Goal: Task Accomplishment & Management: Complete application form

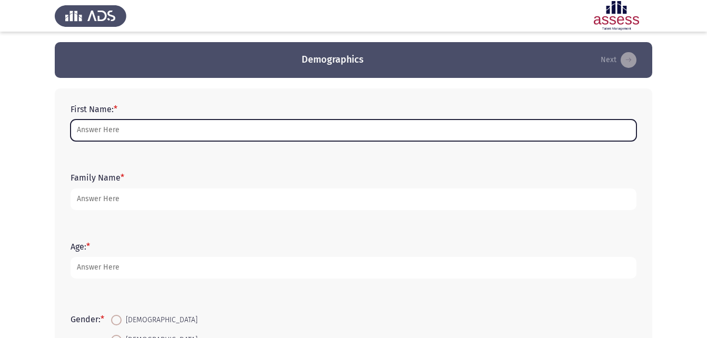
click at [141, 133] on input "First Name: *" at bounding box center [353, 130] width 566 height 22
type input "[PERSON_NAME]"
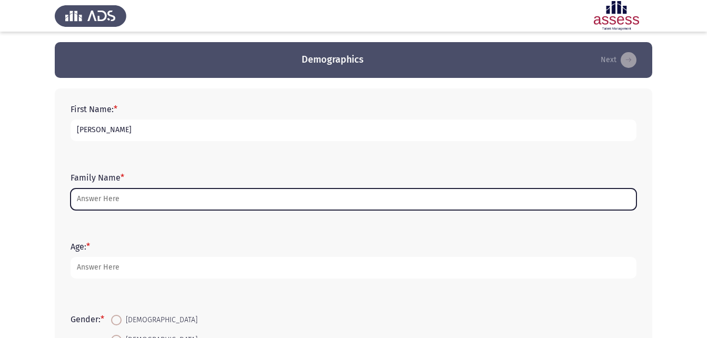
click at [125, 194] on input "Family Name *" at bounding box center [353, 199] width 566 height 22
click at [113, 197] on input "Family Name *" at bounding box center [353, 199] width 566 height 22
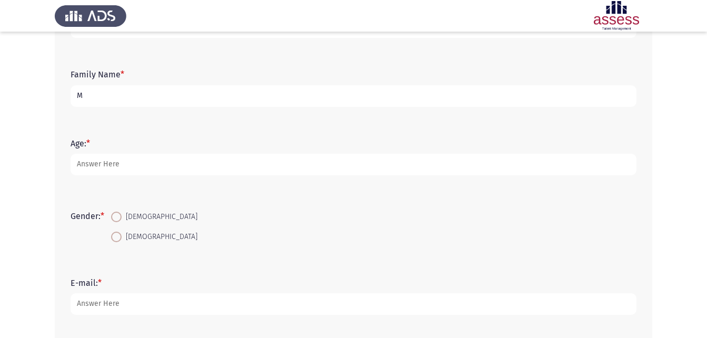
scroll to position [105, 0]
type input "M"
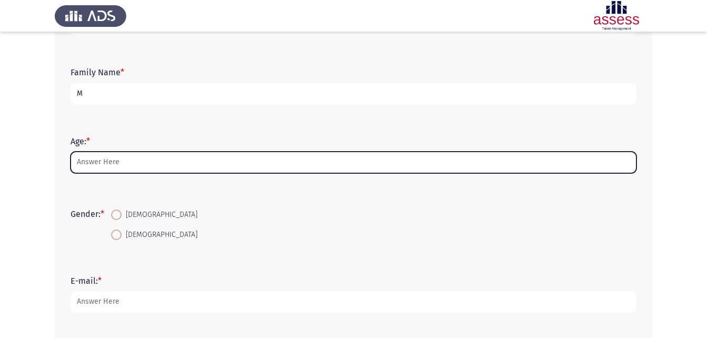
click at [139, 161] on input "Age: *" at bounding box center [353, 163] width 566 height 22
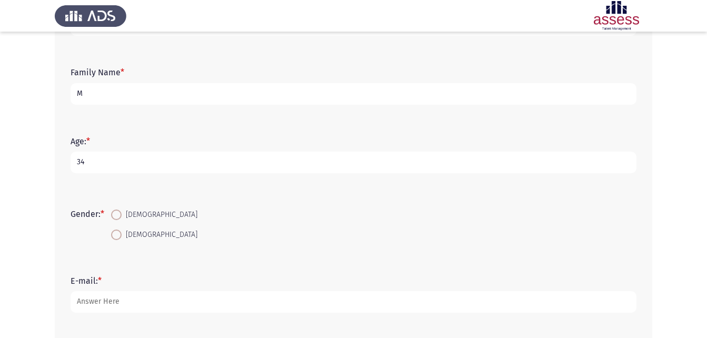
type input "34"
click at [121, 215] on span at bounding box center [116, 214] width 11 height 11
click at [121, 215] on input "[DEMOGRAPHIC_DATA]" at bounding box center [116, 214] width 11 height 11
radio input "true"
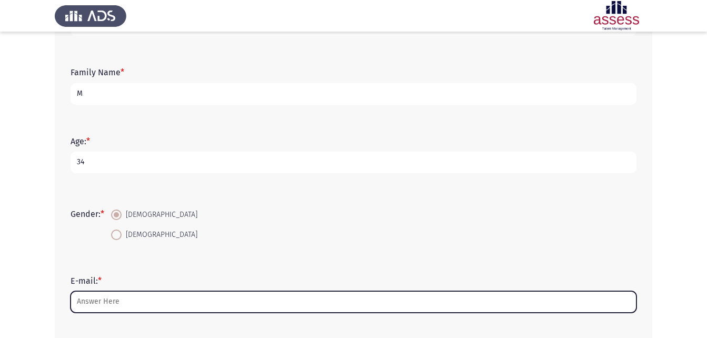
click at [106, 303] on input "E-mail: *" at bounding box center [353, 302] width 566 height 22
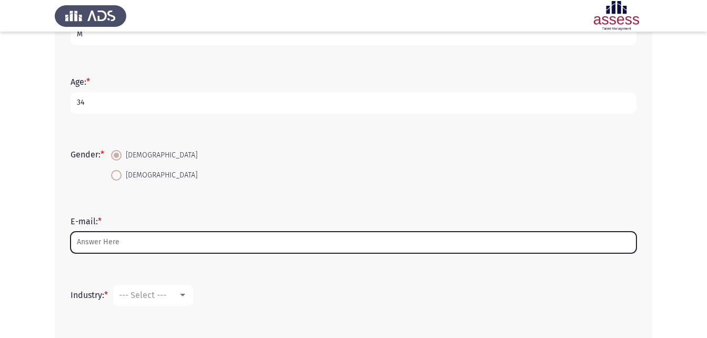
scroll to position [263, 0]
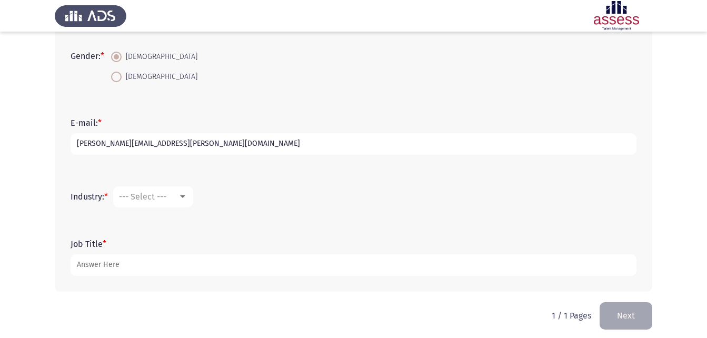
type input "[PERSON_NAME][EMAIL_ADDRESS][PERSON_NAME][DOMAIN_NAME]"
click at [178, 200] on div "--- Select ---" at bounding box center [148, 197] width 59 height 10
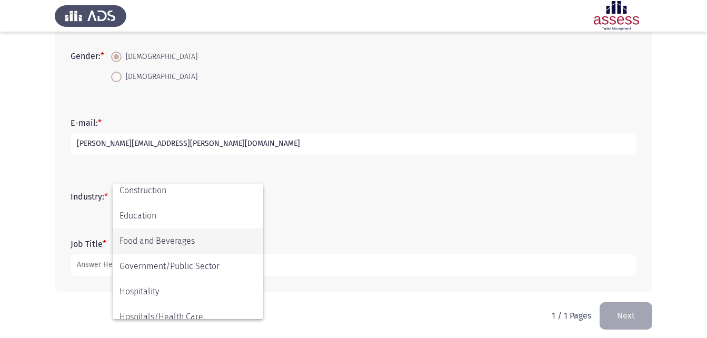
scroll to position [210, 0]
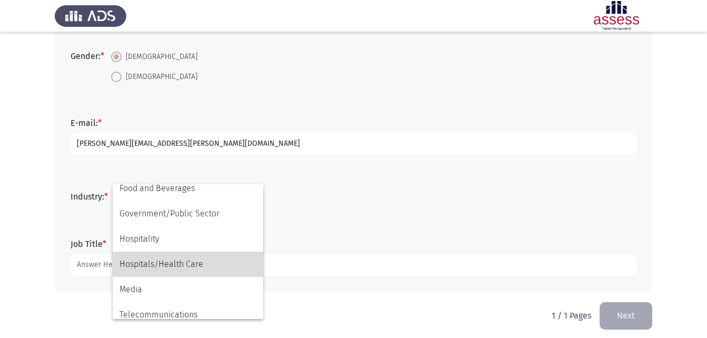
click at [197, 258] on span "Hospitals/Health Care" at bounding box center [187, 263] width 137 height 25
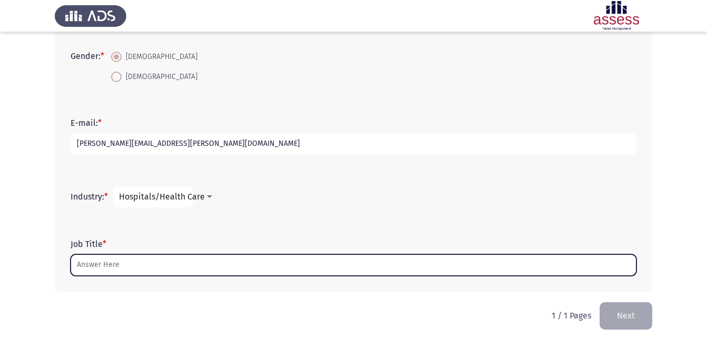
click at [180, 271] on input "Job Title *" at bounding box center [353, 265] width 566 height 22
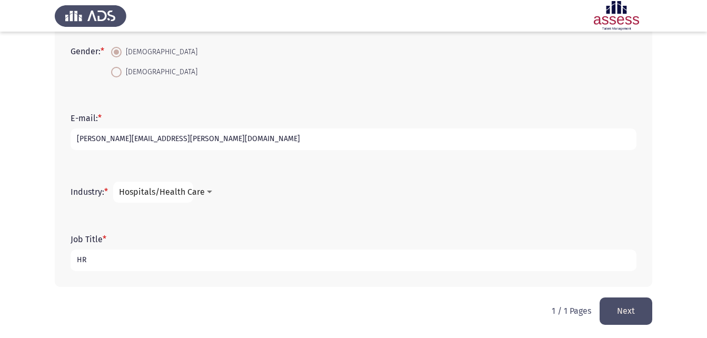
scroll to position [269, 0]
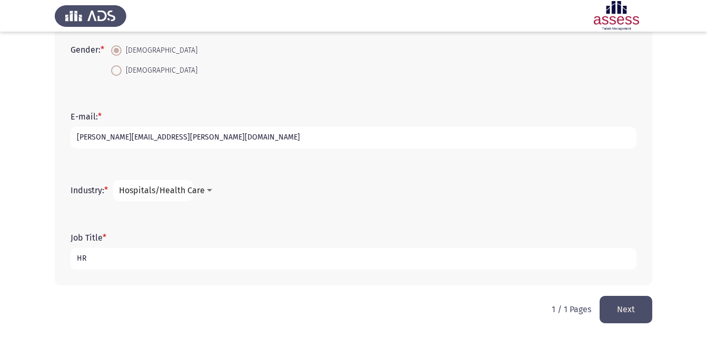
type input "HR"
click at [646, 303] on button "Next" at bounding box center [625, 309] width 53 height 27
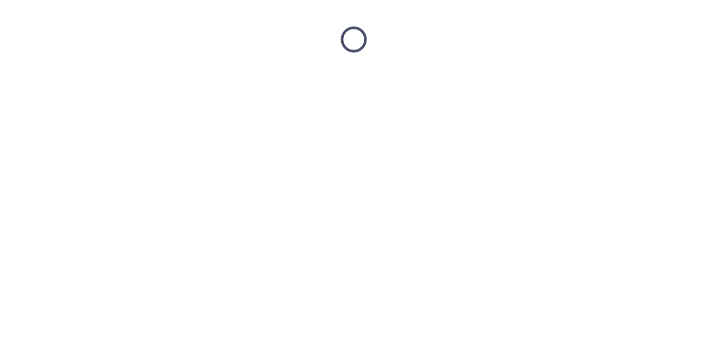
scroll to position [0, 0]
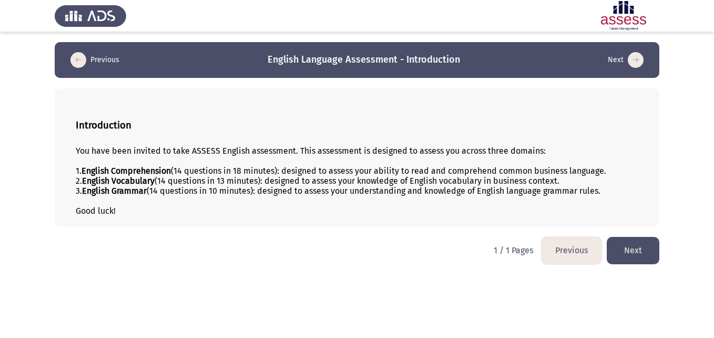
click at [630, 258] on button "Next" at bounding box center [633, 250] width 53 height 27
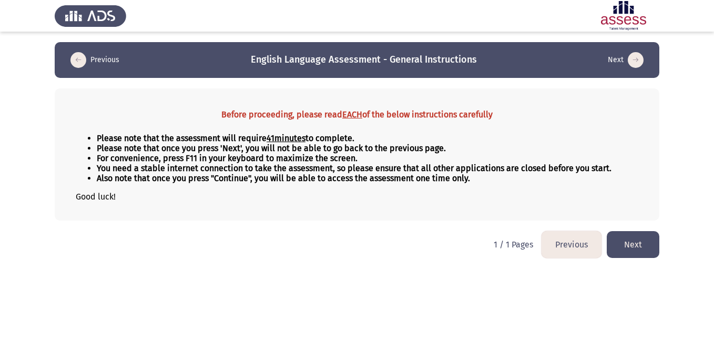
click at [641, 238] on button "Next" at bounding box center [633, 244] width 53 height 27
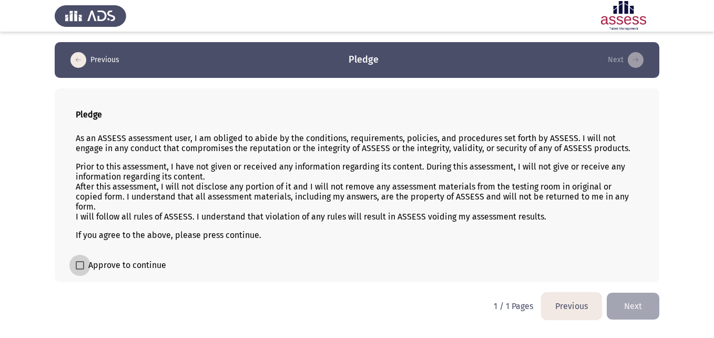
click at [137, 269] on span "Approve to continue" at bounding box center [127, 265] width 78 height 13
click at [80, 269] on input "Approve to continue" at bounding box center [79, 269] width 1 height 1
checkbox input "true"
click at [639, 303] on button "Next" at bounding box center [633, 306] width 53 height 27
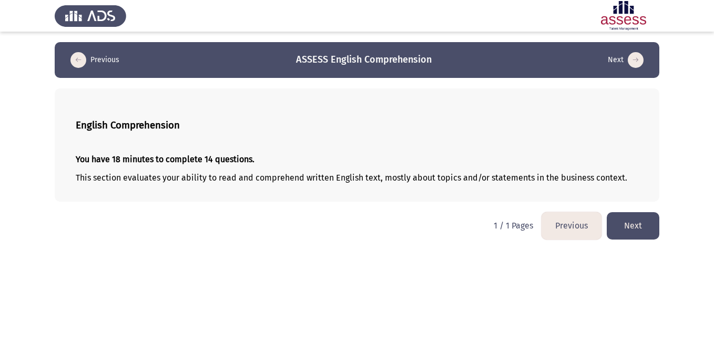
click at [647, 235] on button "Next" at bounding box center [633, 225] width 53 height 27
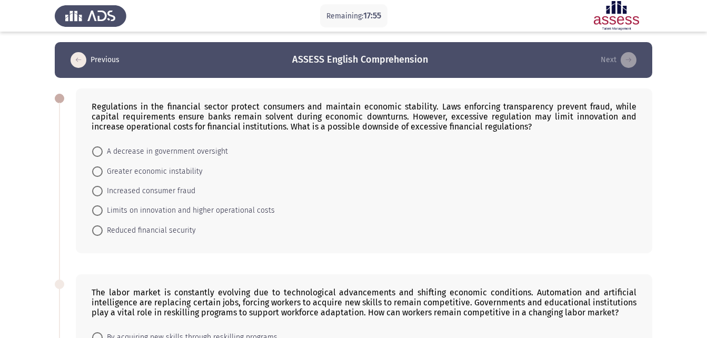
click at [113, 150] on span "A decrease in government oversight" at bounding box center [165, 151] width 125 height 13
click at [103, 150] on input "A decrease in government oversight" at bounding box center [97, 151] width 11 height 11
radio input "true"
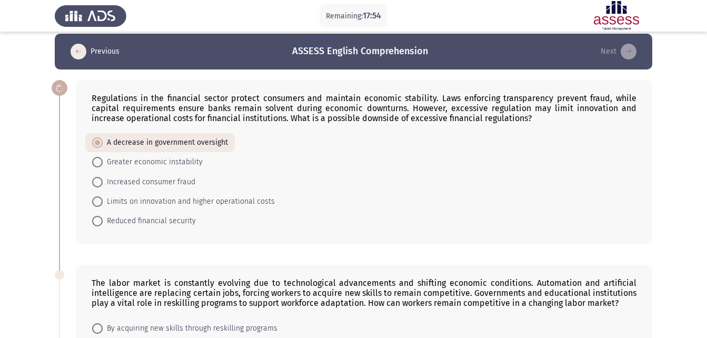
scroll to position [158, 0]
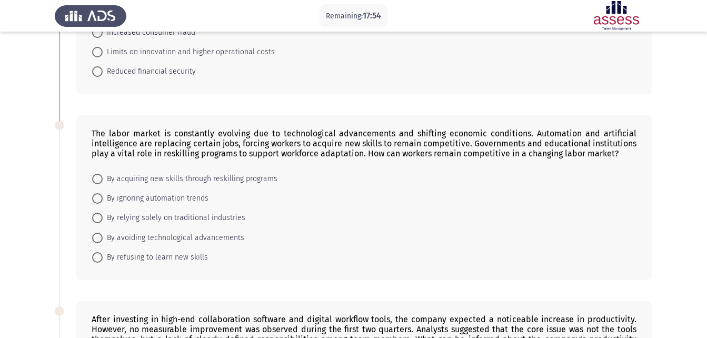
click at [122, 193] on span "By ignoring automation trends" at bounding box center [156, 198] width 106 height 13
click at [103, 193] on input "By ignoring automation trends" at bounding box center [97, 198] width 11 height 11
radio input "true"
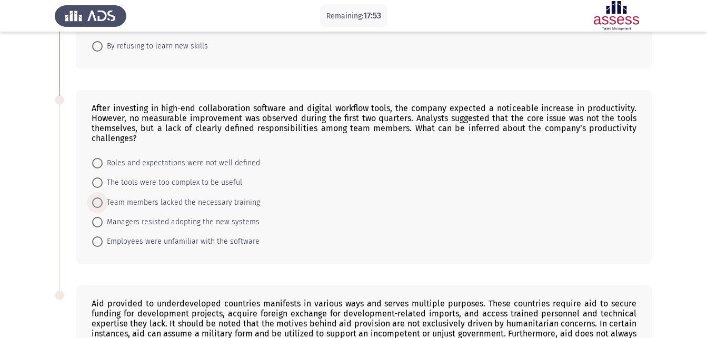
click at [129, 208] on span "Team members lacked the necessary training" at bounding box center [181, 202] width 157 height 13
click at [103, 208] on input "Team members lacked the necessary training" at bounding box center [97, 202] width 11 height 11
radio input "true"
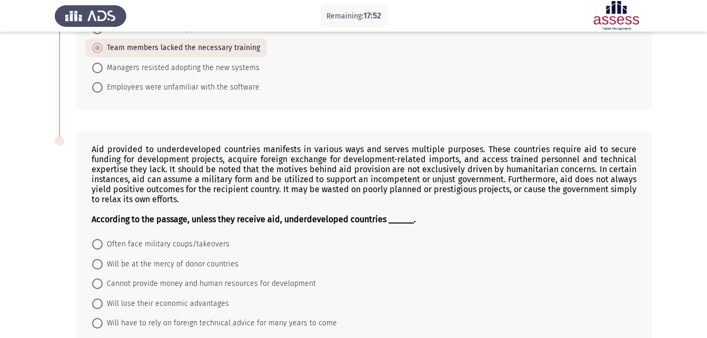
scroll to position [526, 0]
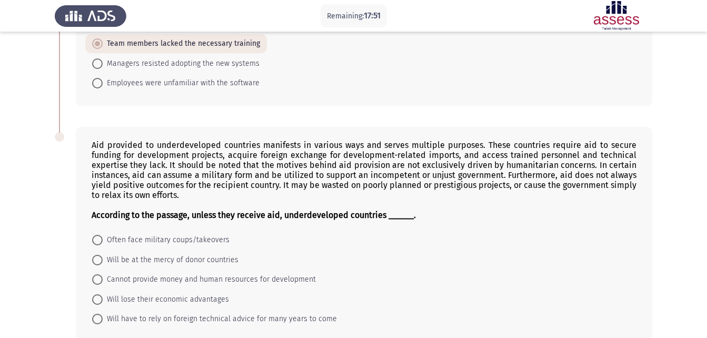
click at [145, 295] on span "Will lose their economic advantages" at bounding box center [166, 299] width 126 height 13
click at [103, 295] on input "Will lose their economic advantages" at bounding box center [97, 299] width 11 height 11
radio input "true"
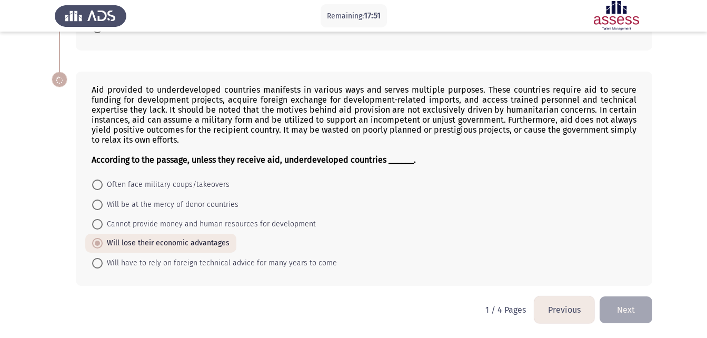
scroll to position [582, 0]
click at [646, 310] on button "Next" at bounding box center [625, 309] width 53 height 27
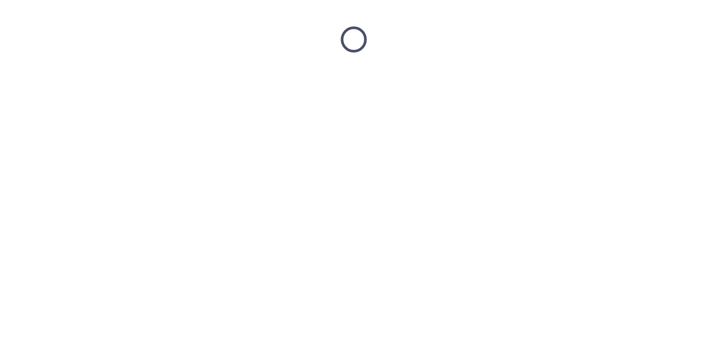
scroll to position [0, 0]
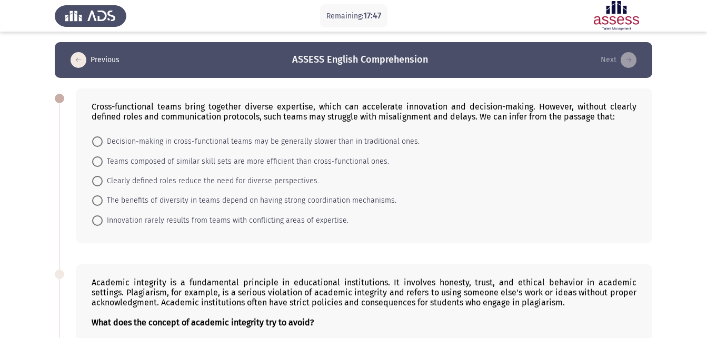
click at [118, 144] on span "Decision-making in cross-functional teams may be generally slower than in tradi…" at bounding box center [261, 141] width 317 height 13
click at [103, 144] on input "Decision-making in cross-functional teams may be generally slower than in tradi…" at bounding box center [97, 141] width 11 height 11
radio input "true"
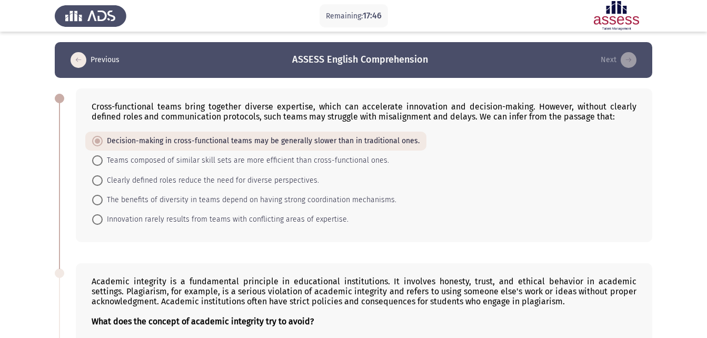
scroll to position [210, 0]
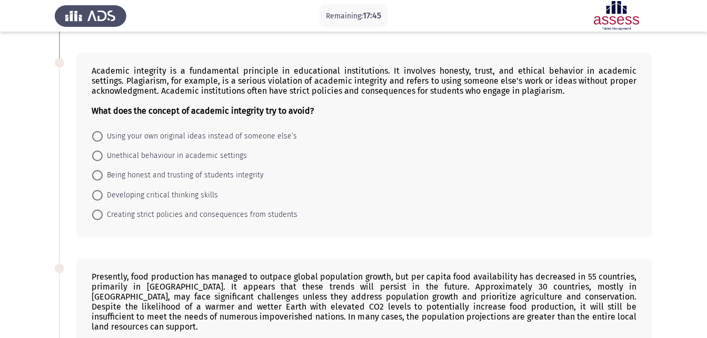
click at [122, 163] on mat-radio-button "Unethical behaviour in academic settings" at bounding box center [169, 155] width 168 height 19
click at [131, 177] on span "Being honest and trusting of students integrity" at bounding box center [183, 175] width 161 height 13
click at [103, 177] on input "Being honest and trusting of students integrity" at bounding box center [97, 175] width 11 height 11
radio input "true"
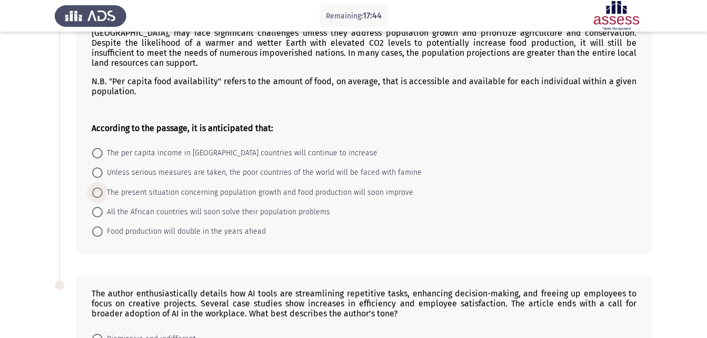
click at [135, 186] on span "The present situation concerning population growth and food production will soo…" at bounding box center [258, 192] width 310 height 13
click at [103, 187] on input "The present situation concerning population growth and food production will soo…" at bounding box center [97, 192] width 11 height 11
radio input "true"
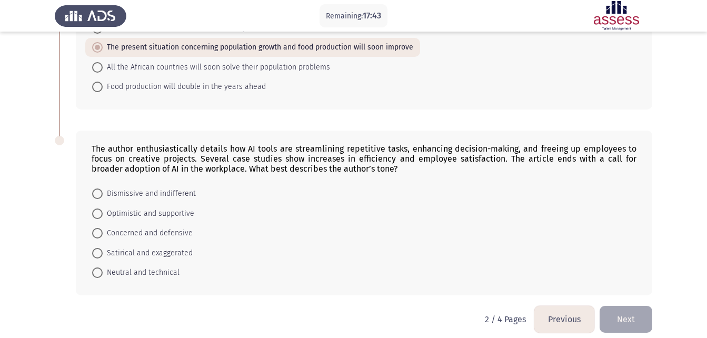
click at [150, 227] on span "Concerned and defensive" at bounding box center [148, 233] width 90 height 13
click at [103, 228] on input "Concerned and defensive" at bounding box center [97, 233] width 11 height 11
radio input "true"
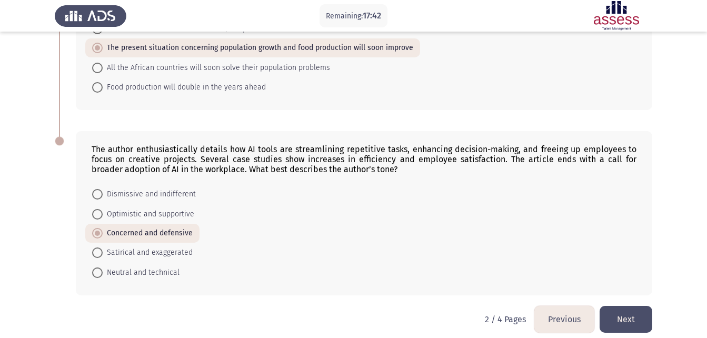
click at [133, 272] on div "The author enthusiastically details how AI tools are streamlining repetitive ta…" at bounding box center [364, 213] width 576 height 164
click at [134, 266] on span "Neutral and technical" at bounding box center [141, 272] width 77 height 13
click at [103, 267] on input "Neutral and technical" at bounding box center [97, 272] width 11 height 11
radio input "true"
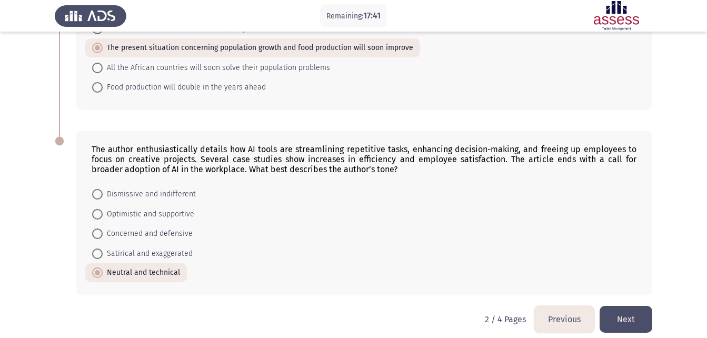
click at [608, 294] on div "The author enthusiastically details how AI tools are streamlining repetitive ta…" at bounding box center [353, 212] width 597 height 185
click at [618, 306] on button "Next" at bounding box center [625, 319] width 53 height 27
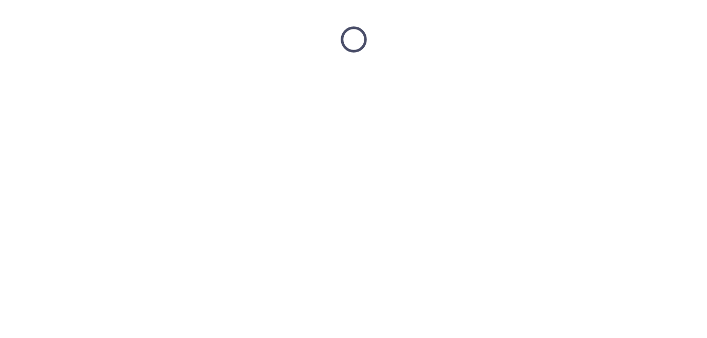
scroll to position [0, 0]
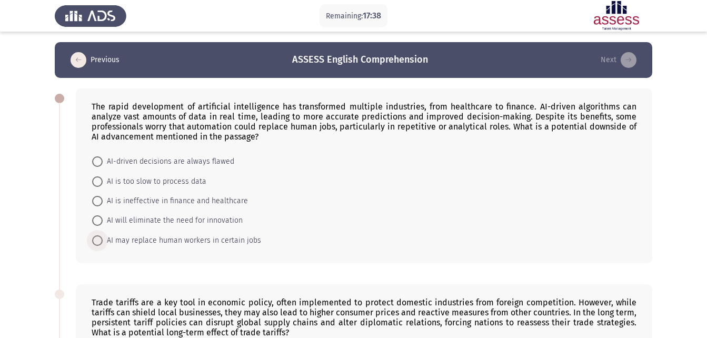
click at [154, 237] on span "AI may replace human workers in certain jobs" at bounding box center [182, 240] width 158 height 13
click at [103, 237] on input "AI may replace human workers in certain jobs" at bounding box center [97, 240] width 11 height 11
radio input "true"
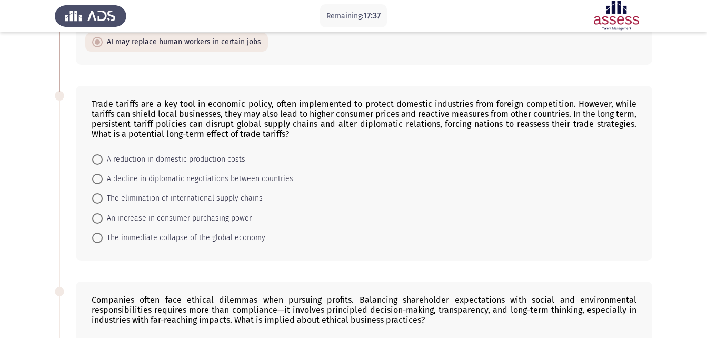
scroll to position [210, 0]
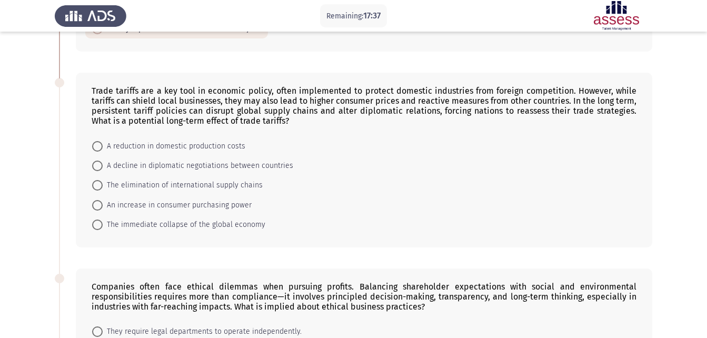
click at [161, 149] on span "A reduction in domestic production costs" at bounding box center [174, 146] width 143 height 13
click at [103, 149] on input "A reduction in domestic production costs" at bounding box center [97, 146] width 11 height 11
radio input "true"
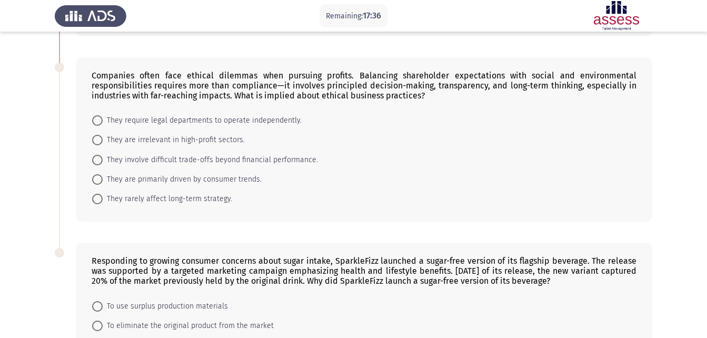
click at [167, 193] on span "They rarely affect long-term strategy." at bounding box center [167, 199] width 129 height 13
click at [103, 194] on input "They rarely affect long-term strategy." at bounding box center [97, 199] width 11 height 11
radio input "true"
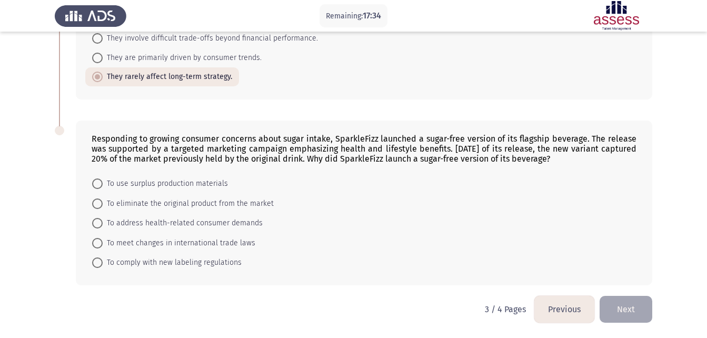
click at [114, 203] on span "To eliminate the original product from the market" at bounding box center [188, 203] width 171 height 13
click at [103, 203] on input "To eliminate the original product from the market" at bounding box center [97, 203] width 11 height 11
radio input "true"
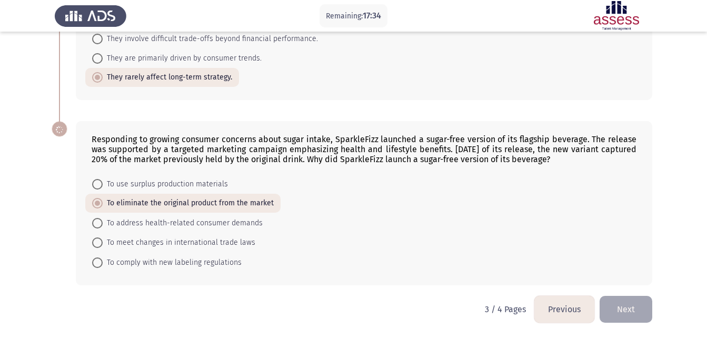
scroll to position [542, 0]
click at [622, 309] on button "Next" at bounding box center [625, 309] width 53 height 27
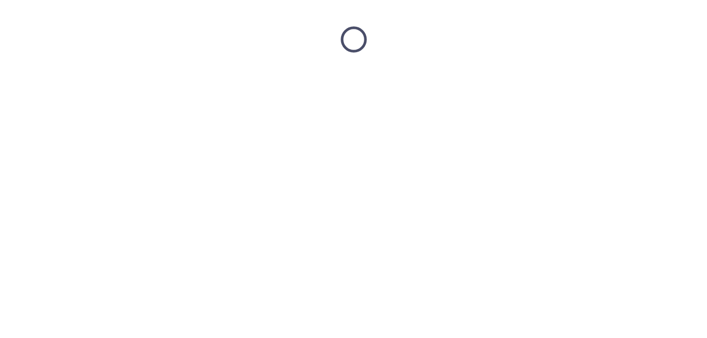
scroll to position [0, 0]
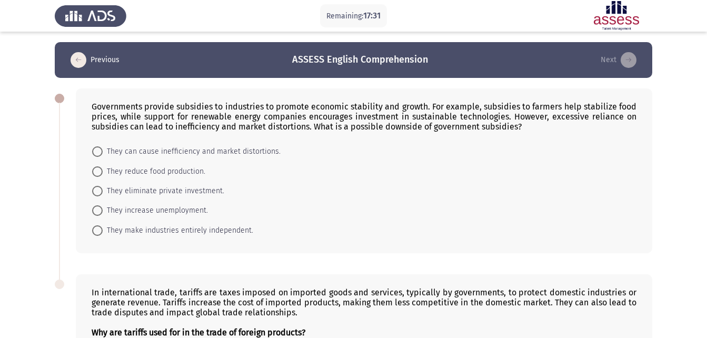
click at [113, 145] on mat-radio-button "They can cause inefficiency and market distortions." at bounding box center [186, 151] width 202 height 19
click at [125, 148] on span "They can cause inefficiency and market distortions." at bounding box center [192, 151] width 178 height 13
click at [103, 148] on input "They can cause inefficiency and market distortions." at bounding box center [97, 151] width 11 height 11
radio input "true"
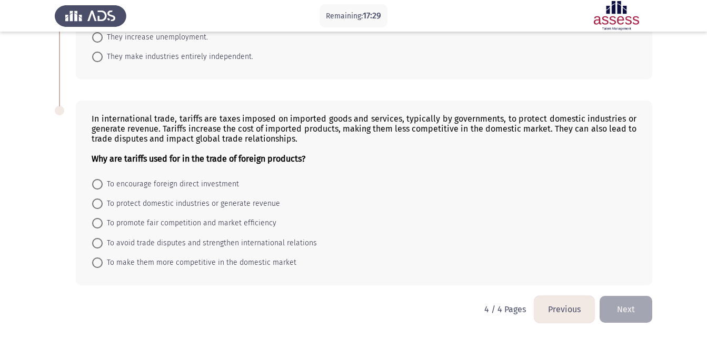
click at [147, 200] on span "To protect domestic industries or generate revenue" at bounding box center [191, 203] width 177 height 13
click at [103, 200] on input "To protect domestic industries or generate revenue" at bounding box center [97, 203] width 11 height 11
radio input "true"
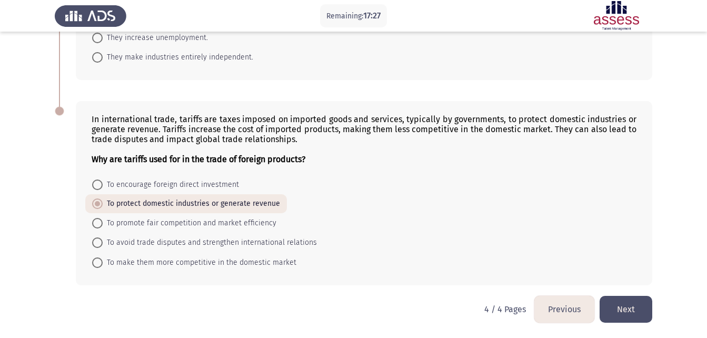
click at [618, 307] on button "Next" at bounding box center [625, 309] width 53 height 27
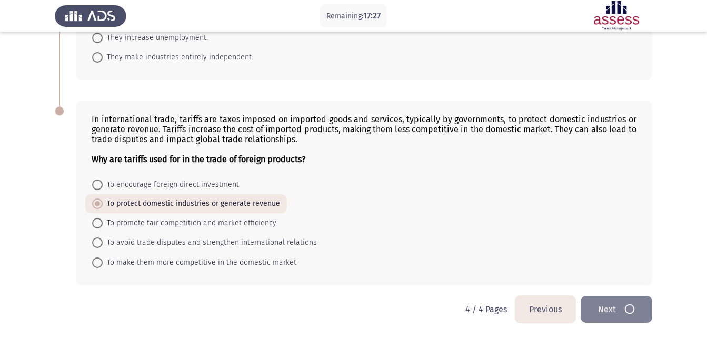
scroll to position [0, 0]
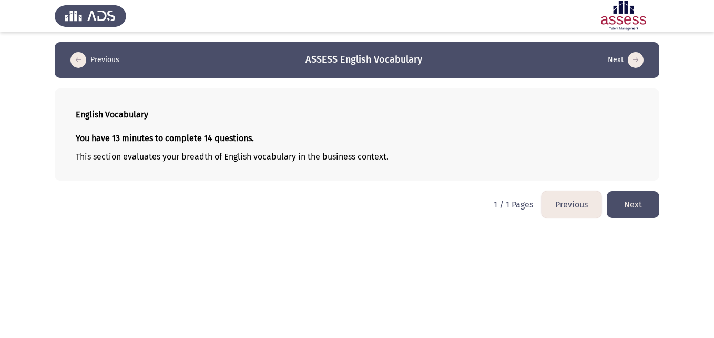
click at [627, 203] on button "Next" at bounding box center [633, 204] width 53 height 27
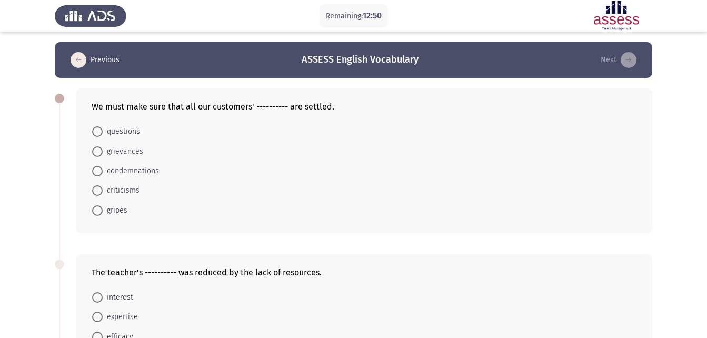
click at [118, 150] on span "grievances" at bounding box center [123, 151] width 41 height 13
click at [103, 150] on input "grievances" at bounding box center [97, 151] width 11 height 11
radio input "true"
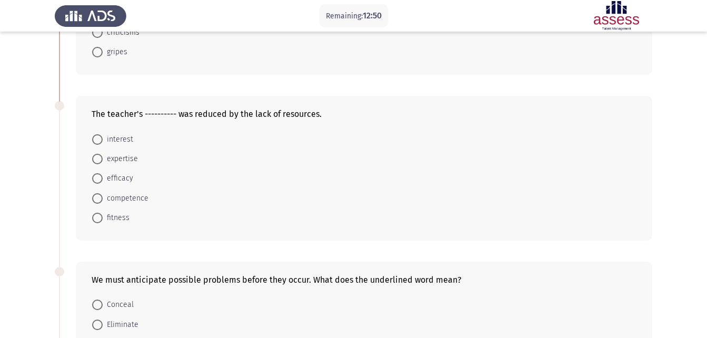
scroll to position [158, 0]
click at [110, 138] on span "interest" at bounding box center [118, 139] width 31 height 13
click at [103, 138] on input "interest" at bounding box center [97, 139] width 11 height 11
radio input "true"
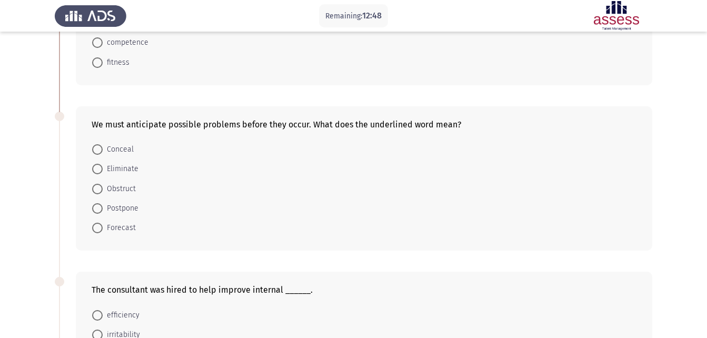
scroll to position [316, 0]
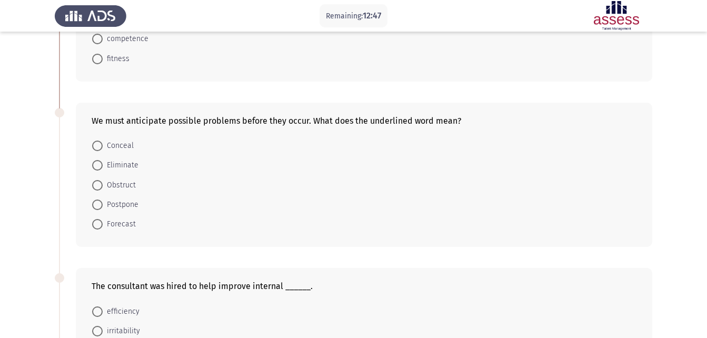
click at [125, 185] on span "Obstruct" at bounding box center [119, 185] width 33 height 13
click at [103, 185] on input "Obstruct" at bounding box center [97, 185] width 11 height 11
radio input "true"
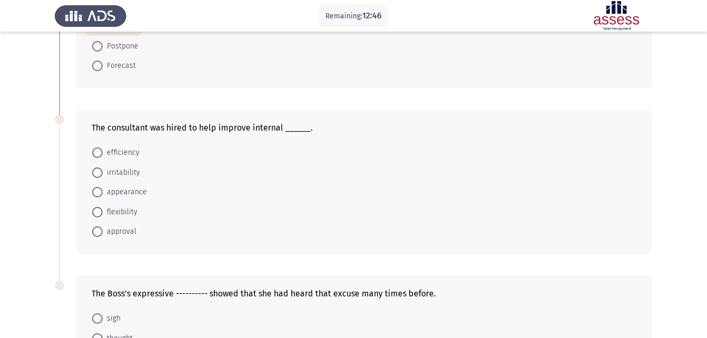
click at [135, 228] on span "approval" at bounding box center [120, 231] width 34 height 13
click at [103, 228] on input "approval" at bounding box center [97, 231] width 11 height 11
radio input "true"
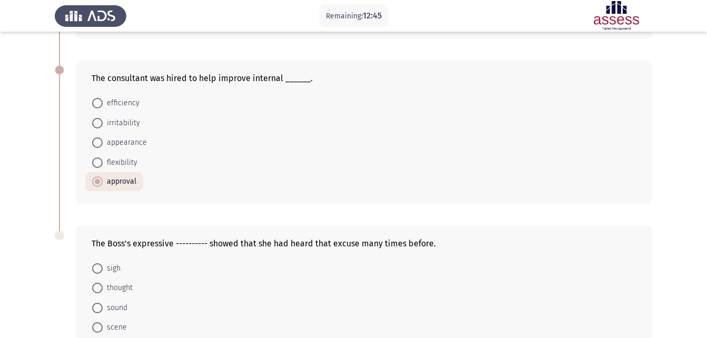
scroll to position [579, 0]
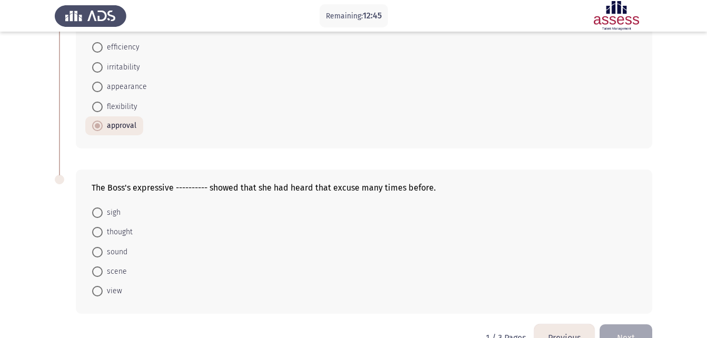
click at [104, 206] on span "sigh" at bounding box center [112, 212] width 18 height 13
click at [103, 207] on input "sigh" at bounding box center [97, 212] width 11 height 11
radio input "true"
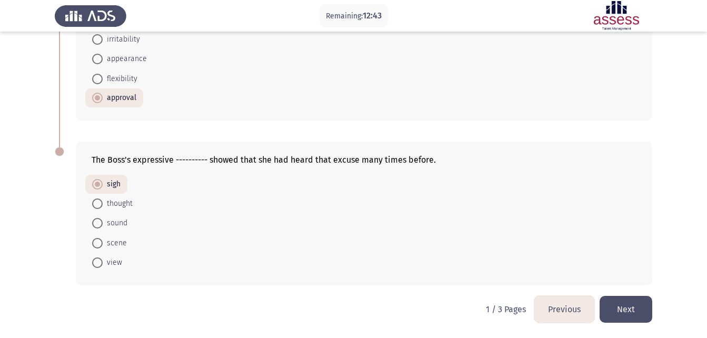
click at [643, 311] on button "Next" at bounding box center [625, 309] width 53 height 27
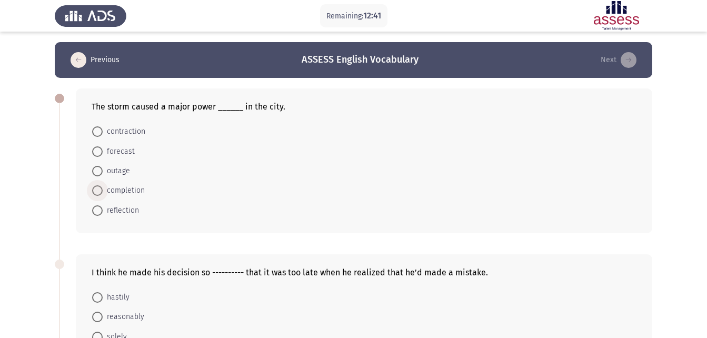
click at [123, 187] on span "completion" at bounding box center [124, 190] width 42 height 13
click at [103, 187] on input "completion" at bounding box center [97, 190] width 11 height 11
radio input "true"
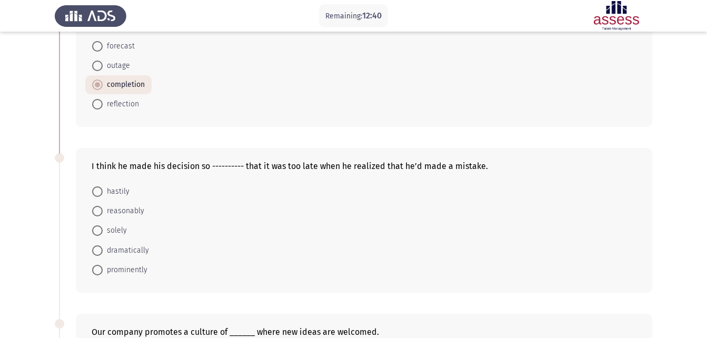
click at [124, 207] on span "reasonably" at bounding box center [124, 211] width 42 height 13
click at [103, 207] on input "reasonably" at bounding box center [97, 211] width 11 height 11
radio input "true"
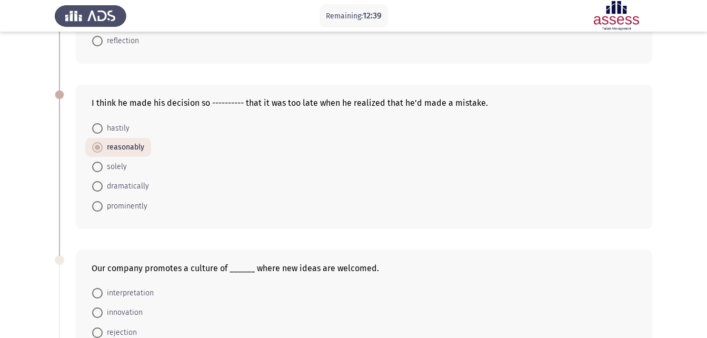
scroll to position [263, 0]
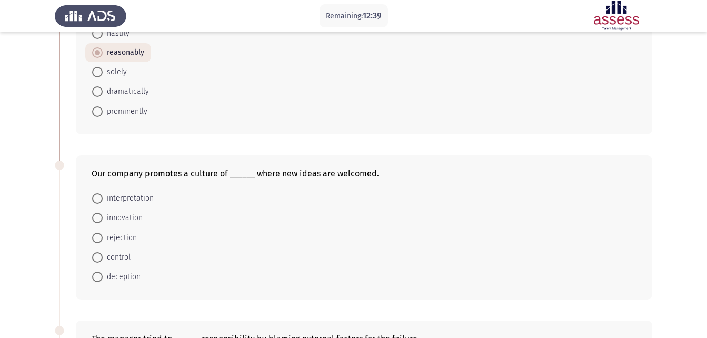
click at [125, 240] on span "rejection" at bounding box center [120, 237] width 34 height 13
click at [103, 240] on input "rejection" at bounding box center [97, 238] width 11 height 11
radio input "true"
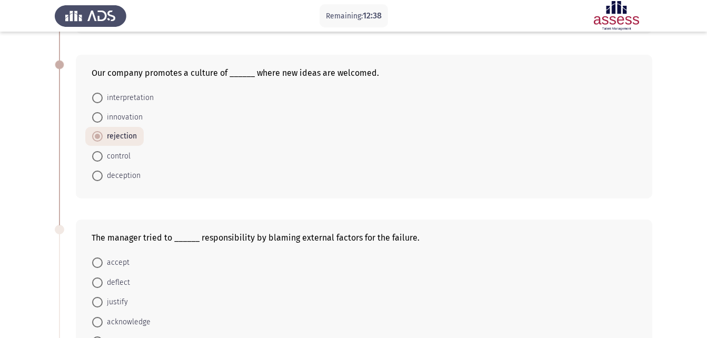
scroll to position [474, 0]
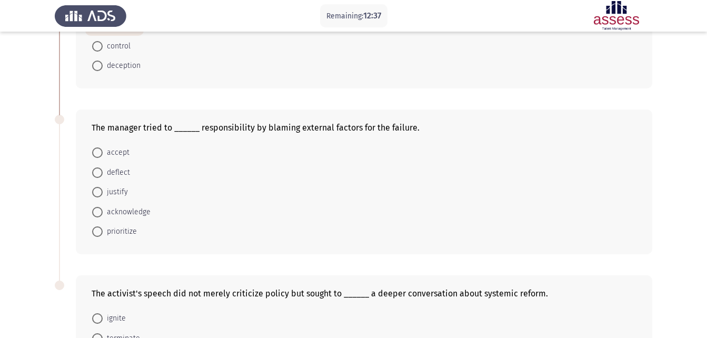
click at [127, 215] on span "acknowledge" at bounding box center [127, 212] width 48 height 13
click at [103, 215] on input "acknowledge" at bounding box center [97, 212] width 11 height 11
radio input "true"
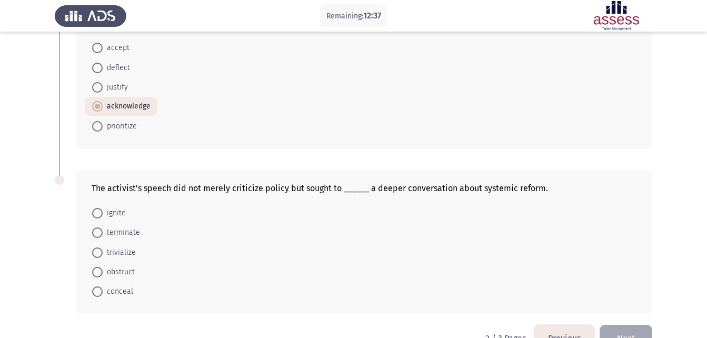
scroll to position [579, 0]
click at [117, 213] on span "ignite" at bounding box center [114, 212] width 23 height 13
click at [103, 213] on input "ignite" at bounding box center [97, 212] width 11 height 11
radio input "true"
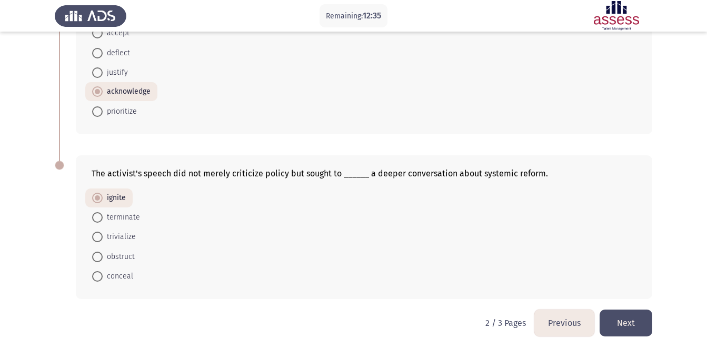
scroll to position [607, 0]
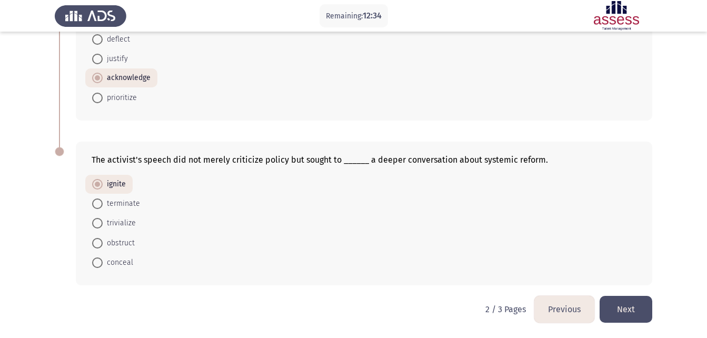
click at [626, 310] on button "Next" at bounding box center [625, 309] width 53 height 27
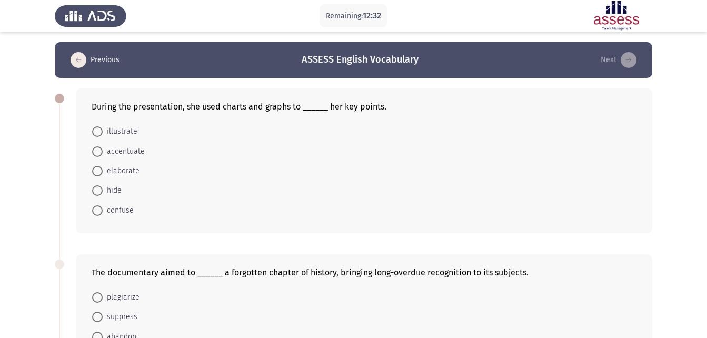
click at [106, 135] on span "illustrate" at bounding box center [120, 131] width 35 height 13
click at [103, 135] on input "illustrate" at bounding box center [97, 131] width 11 height 11
radio input "true"
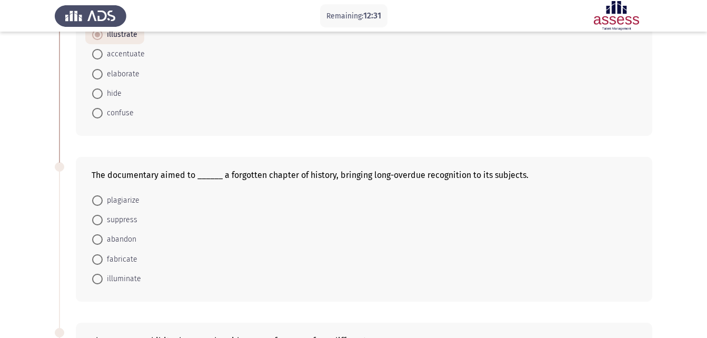
scroll to position [210, 0]
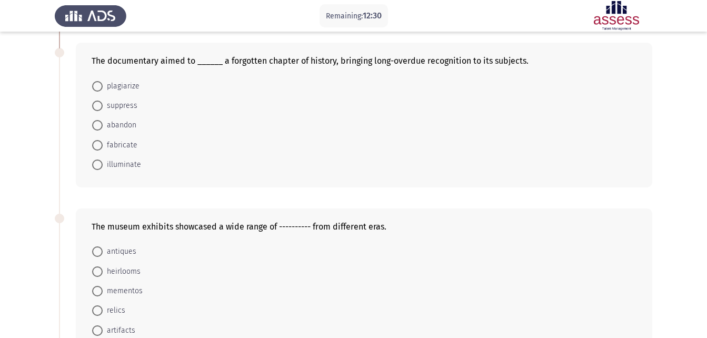
click at [110, 146] on span "fabricate" at bounding box center [120, 145] width 35 height 13
click at [103, 146] on input "fabricate" at bounding box center [97, 145] width 11 height 11
radio input "true"
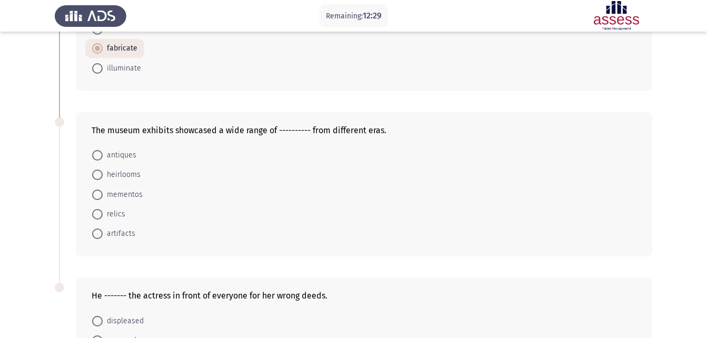
scroll to position [316, 0]
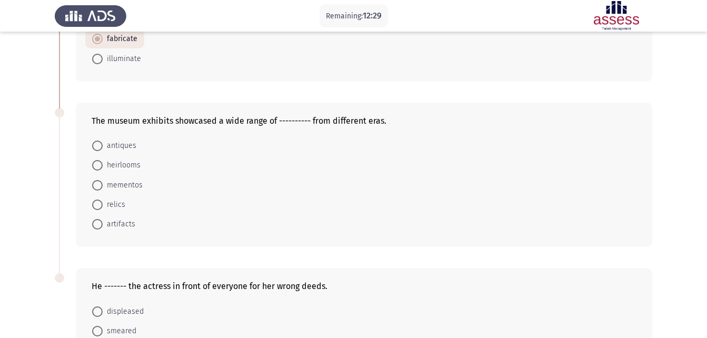
click at [120, 147] on span "antiques" at bounding box center [120, 145] width 34 height 13
click at [103, 147] on input "antiques" at bounding box center [97, 145] width 11 height 11
radio input "true"
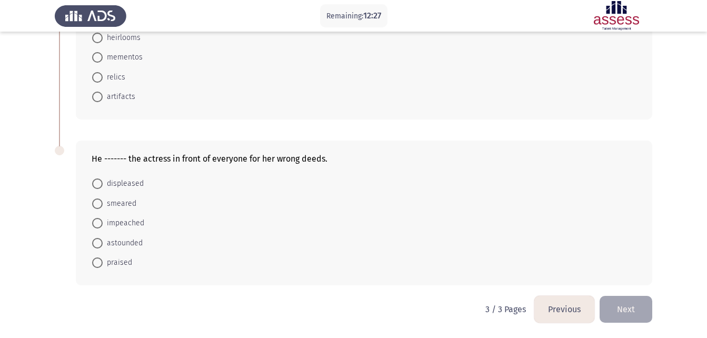
click at [126, 180] on span "displeased" at bounding box center [123, 183] width 41 height 13
click at [103, 180] on input "displeased" at bounding box center [97, 183] width 11 height 11
radio input "true"
click at [621, 300] on button "Next" at bounding box center [625, 309] width 53 height 27
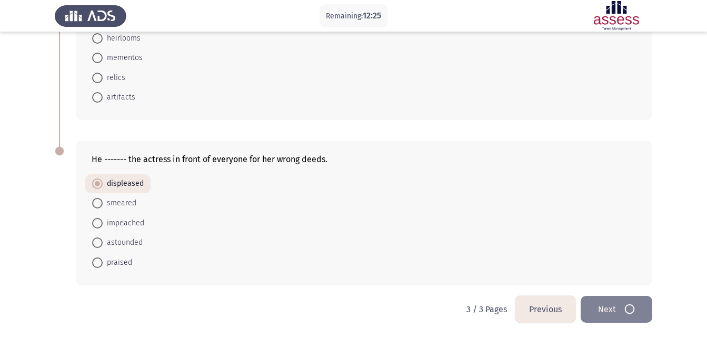
scroll to position [0, 0]
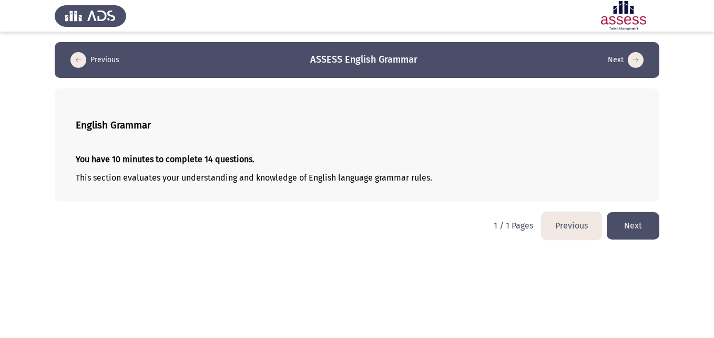
click at [639, 224] on button "Next" at bounding box center [633, 225] width 53 height 27
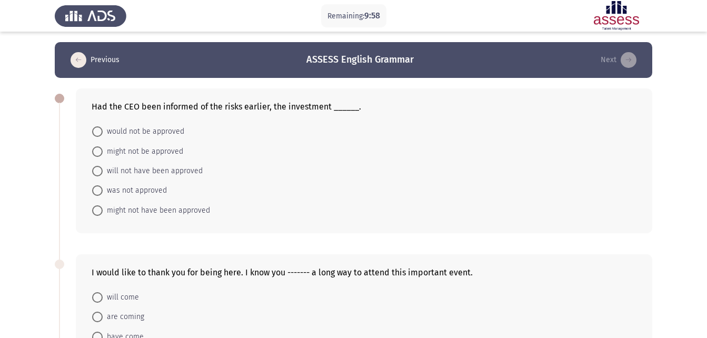
click at [114, 132] on span "would not be approved" at bounding box center [144, 131] width 82 height 13
click at [103, 132] on input "would not be approved" at bounding box center [97, 131] width 11 height 11
radio input "true"
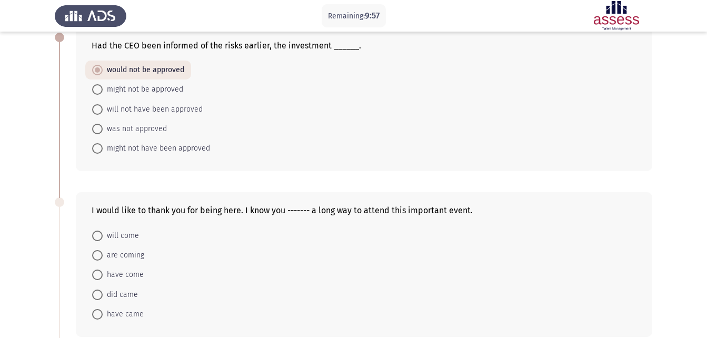
scroll to position [53, 0]
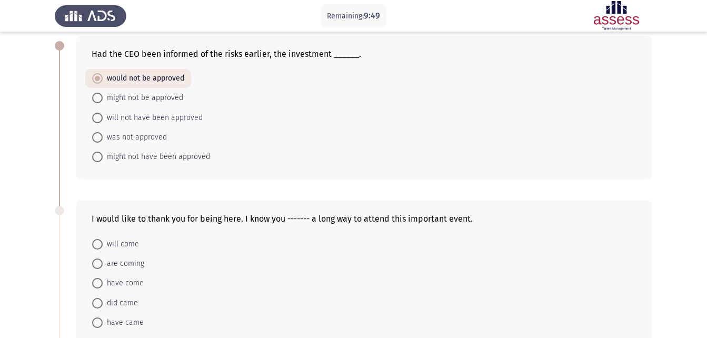
click at [137, 98] on span "might not be approved" at bounding box center [143, 98] width 80 height 13
click at [103, 98] on input "might not be approved" at bounding box center [97, 98] width 11 height 11
radio input "true"
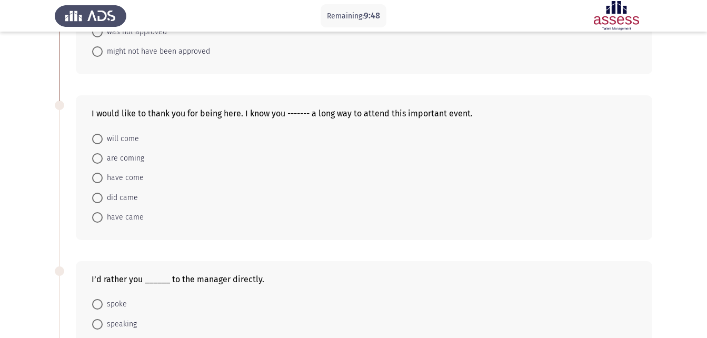
click at [114, 140] on span "will come" at bounding box center [121, 139] width 36 height 13
click at [103, 140] on input "will come" at bounding box center [97, 139] width 11 height 11
radio input "true"
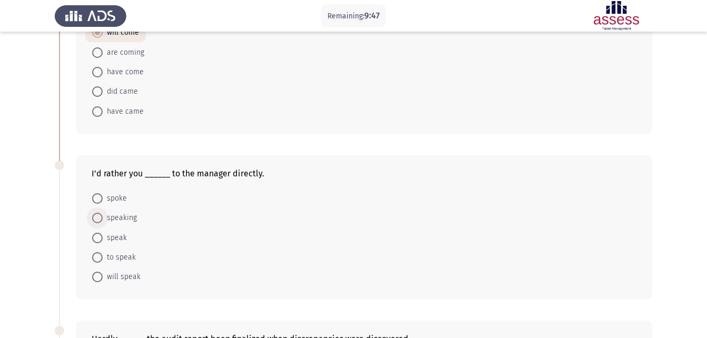
click at [124, 217] on span "speaking" at bounding box center [120, 217] width 34 height 13
click at [103, 217] on input "speaking" at bounding box center [97, 218] width 11 height 11
radio input "true"
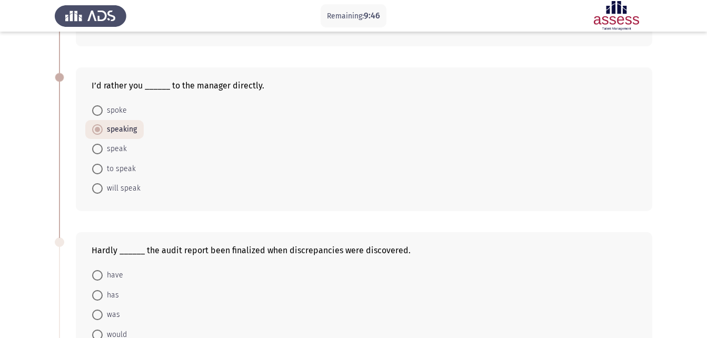
scroll to position [421, 0]
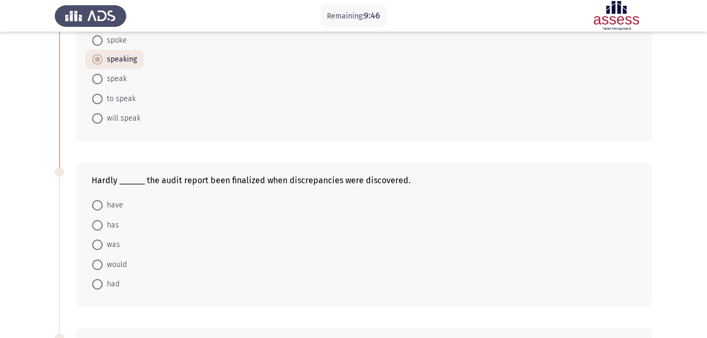
click at [115, 208] on span "have" at bounding box center [113, 205] width 21 height 13
click at [103, 208] on input "have" at bounding box center [97, 205] width 11 height 11
radio input "true"
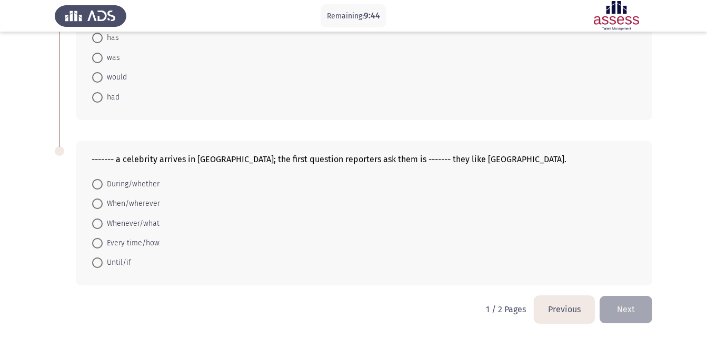
click at [131, 219] on span "Whenever/what" at bounding box center [131, 223] width 57 height 13
click at [103, 219] on input "Whenever/what" at bounding box center [97, 223] width 11 height 11
radio input "true"
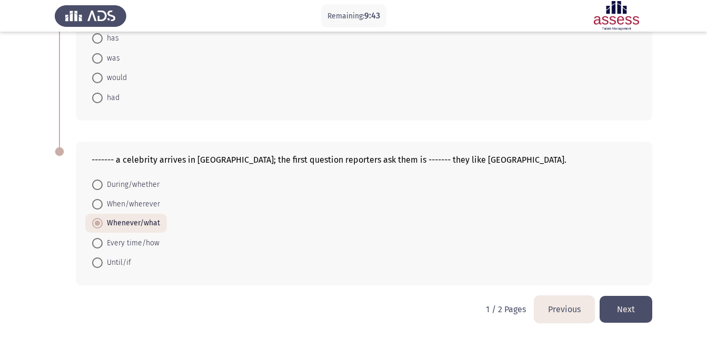
click at [649, 308] on button "Next" at bounding box center [625, 309] width 53 height 27
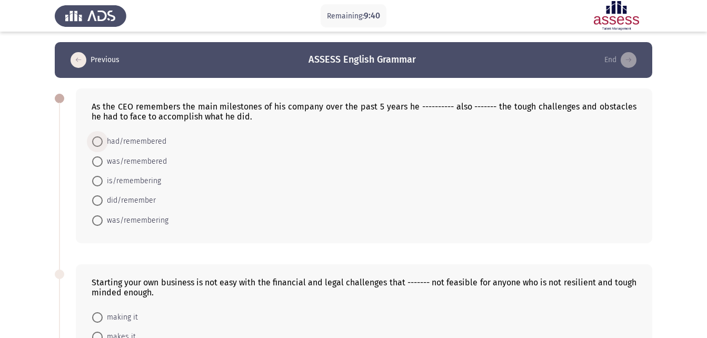
click at [152, 142] on span "had/remembered" at bounding box center [135, 141] width 64 height 13
click at [103, 142] on input "had/remembered" at bounding box center [97, 141] width 11 height 11
radio input "true"
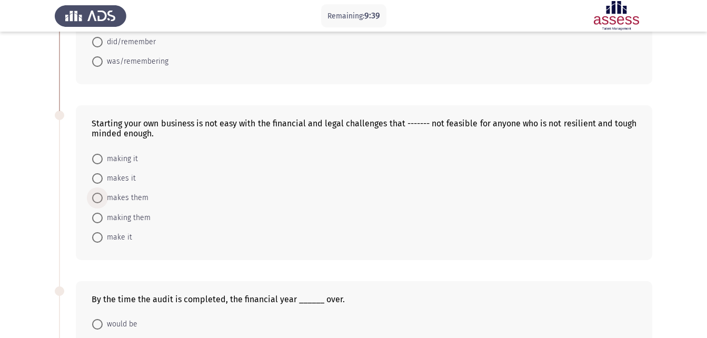
click at [137, 194] on span "makes them" at bounding box center [126, 198] width 46 height 13
click at [103, 194] on input "makes them" at bounding box center [97, 198] width 11 height 11
radio input "true"
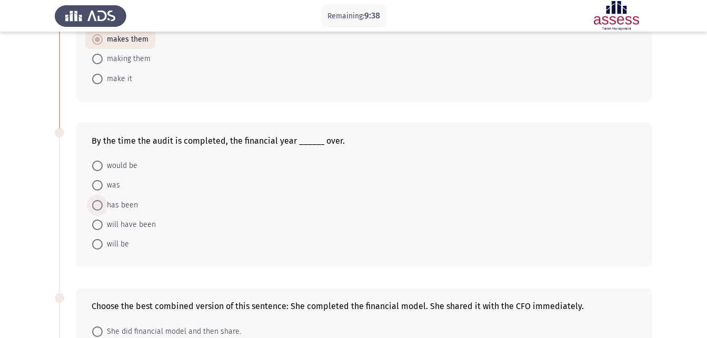
click at [127, 200] on span "has been" at bounding box center [120, 205] width 35 height 13
click at [103, 200] on input "has been" at bounding box center [97, 205] width 11 height 11
radio input "true"
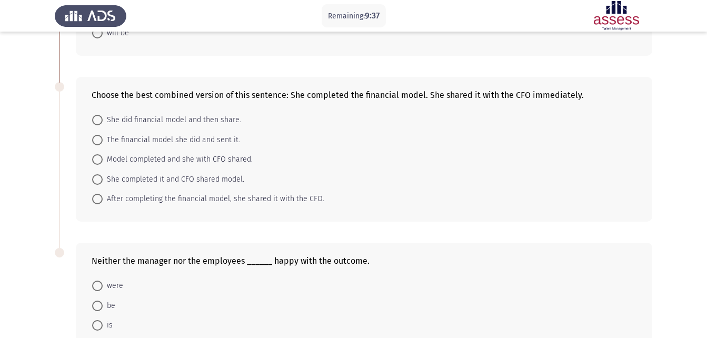
click at [159, 201] on span "After completing the financial model, she shared it with the CFO." at bounding box center [213, 199] width 221 height 13
click at [103, 201] on input "After completing the financial model, she shared it with the CFO." at bounding box center [97, 199] width 11 height 11
radio input "true"
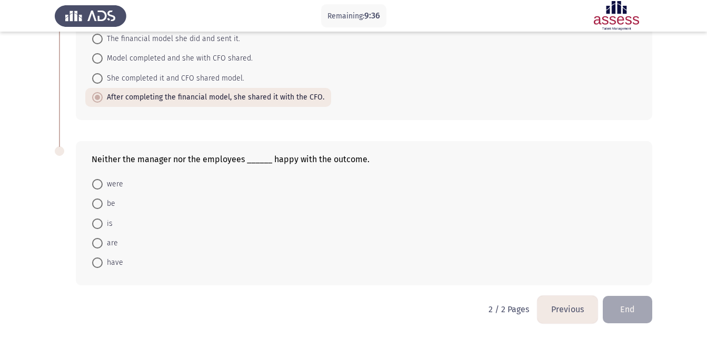
click at [113, 182] on span "were" at bounding box center [113, 184] width 21 height 13
click at [103, 182] on input "were" at bounding box center [97, 184] width 11 height 11
radio input "true"
click at [610, 305] on button "End" at bounding box center [626, 309] width 49 height 27
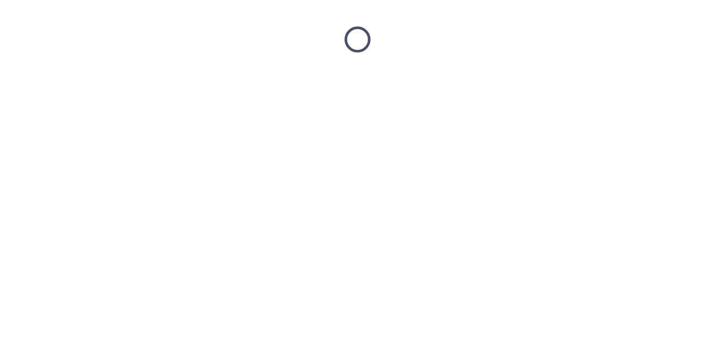
scroll to position [0, 0]
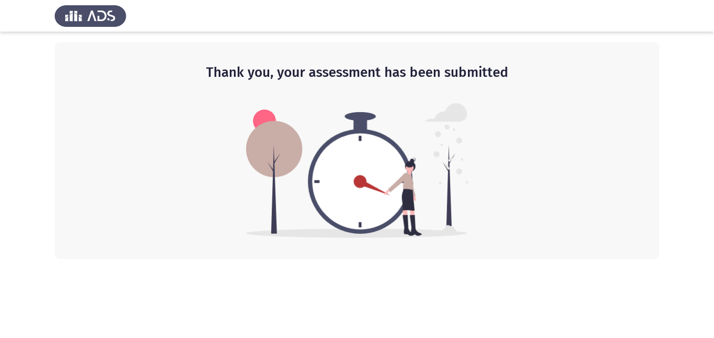
click at [406, 150] on img at bounding box center [357, 170] width 223 height 135
